Goal: Task Accomplishment & Management: Complete application form

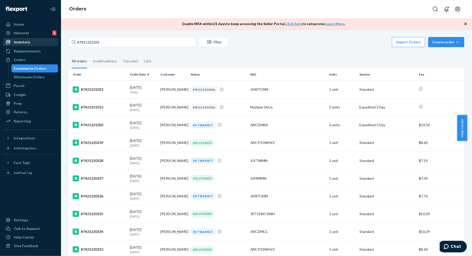
click at [57, 38] on div "Home Inbounds 1 Shipping Plans Problems 1 Inventory Products Replenishments Ord…" at bounding box center [236, 128] width 472 height 256
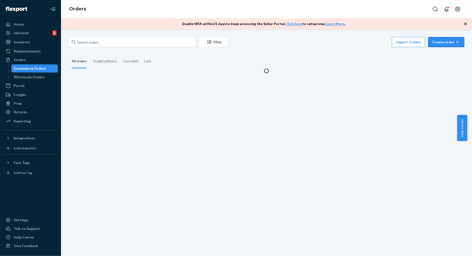
click at [433, 43] on div "Create order" at bounding box center [446, 42] width 28 height 5
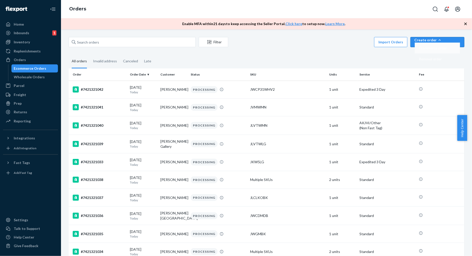
click at [437, 50] on span "Ecommerce order" at bounding box center [432, 48] width 28 height 4
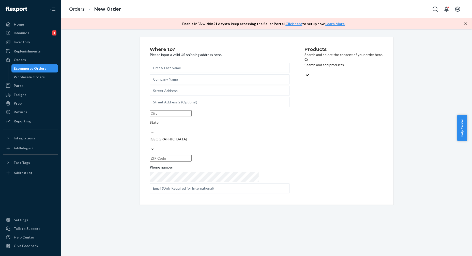
click at [181, 70] on input "text" at bounding box center [219, 68] width 139 height 10
type input "S"
type input "l"
click at [178, 71] on input "[PERSON_NAME]" at bounding box center [219, 68] width 139 height 10
paste input "McCullagh"
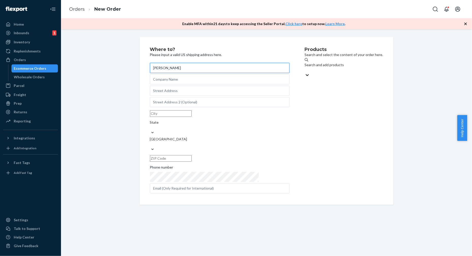
type input "[PERSON_NAME]"
click at [160, 82] on input "text" at bounding box center [219, 79] width 139 height 10
paste input "Scarborough & Tweed"
type input "Scarborough & Tweed"
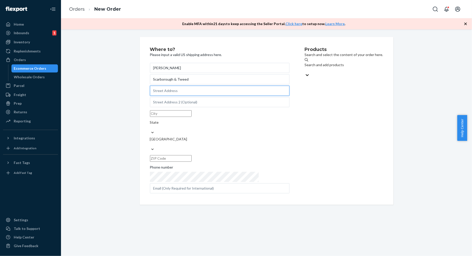
click at [181, 94] on input "text" at bounding box center [219, 91] width 139 height 10
click at [211, 96] on input "text" at bounding box center [219, 91] width 139 height 10
paste input "[STREET_ADDRESS]"
click at [199, 96] on input "[STREET_ADDRESS]" at bounding box center [219, 91] width 139 height 10
type input "[STREET_ADDRESS]"
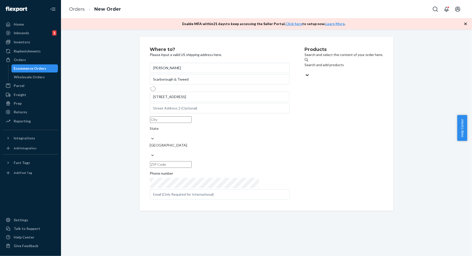
type input "[GEOGRAPHIC_DATA]"
type input "10570"
type input "[STREET_ADDRESS]"
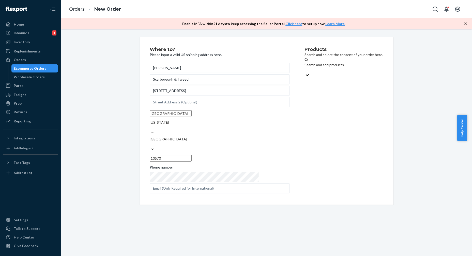
click at [304, 66] on div "Search and add products" at bounding box center [343, 64] width 78 height 5
click at [304, 68] on input "Search and add products" at bounding box center [304, 70] width 1 height 5
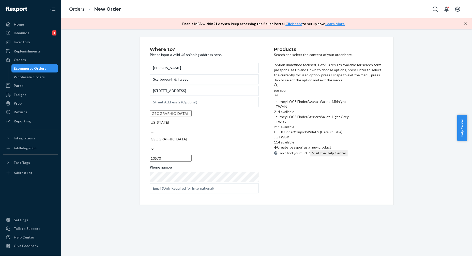
type input "passport"
click at [298, 130] on em "Passport" at bounding box center [300, 132] width 12 height 4
click at [288, 93] on input "passport" at bounding box center [281, 90] width 14 height 5
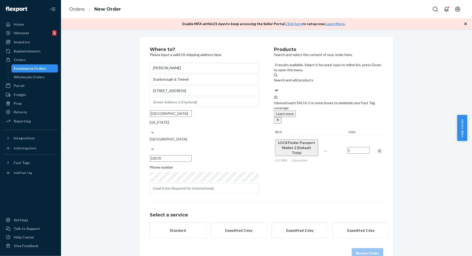
scroll to position [1, 0]
click at [332, 148] on div "Products Search and select the content of your order here. 0 results available.…" at bounding box center [328, 120] width 109 height 148
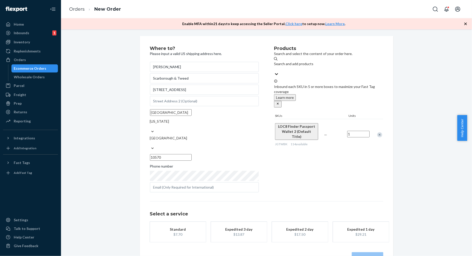
scroll to position [6, 0]
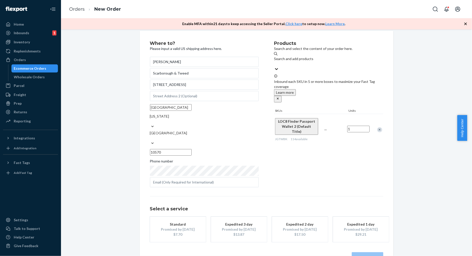
click at [301, 162] on div "Products Search and select the content of your order here. Search and add produ…" at bounding box center [328, 115] width 109 height 148
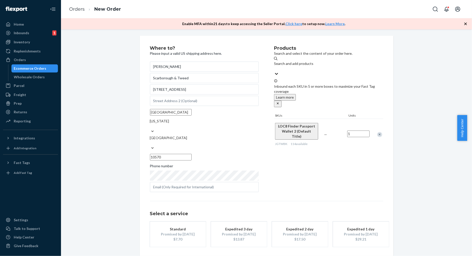
scroll to position [0, 0]
click at [177, 166] on div "[PERSON_NAME] [PERSON_NAME] & Tweed [STREET_ADDRESS][US_STATE] Phone number" at bounding box center [204, 128] width 109 height 131
click at [232, 169] on div "[PERSON_NAME] [PERSON_NAME] & Tweed [STREET_ADDRESS][US_STATE] Phone number" at bounding box center [204, 128] width 109 height 131
